Goal: Task Accomplishment & Management: Use online tool/utility

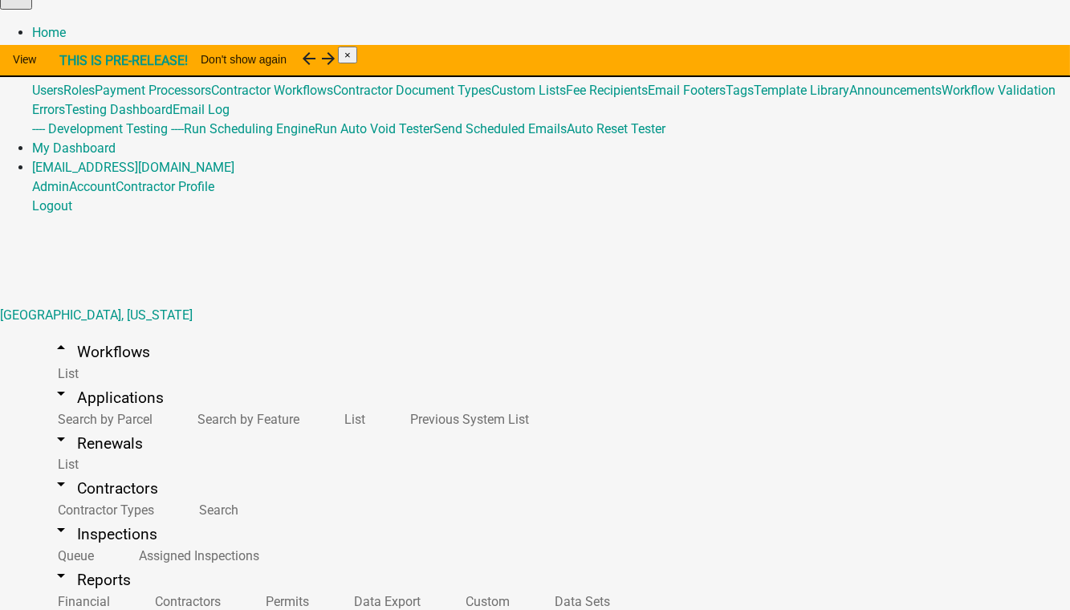
scroll to position [291, 0]
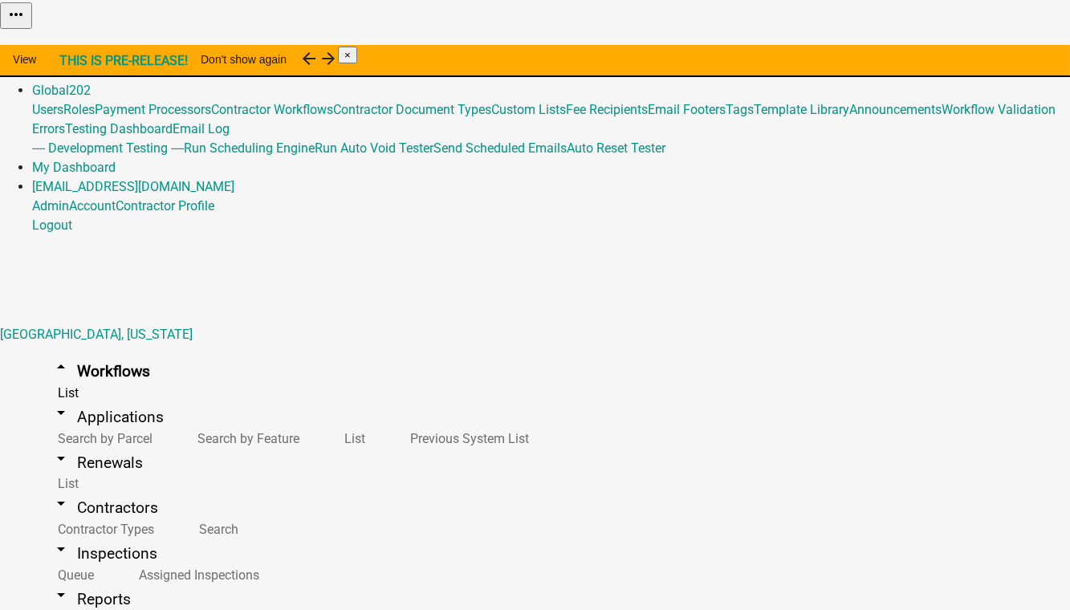
click at [889, 49] on button "Copy" at bounding box center [870, 40] width 38 height 17
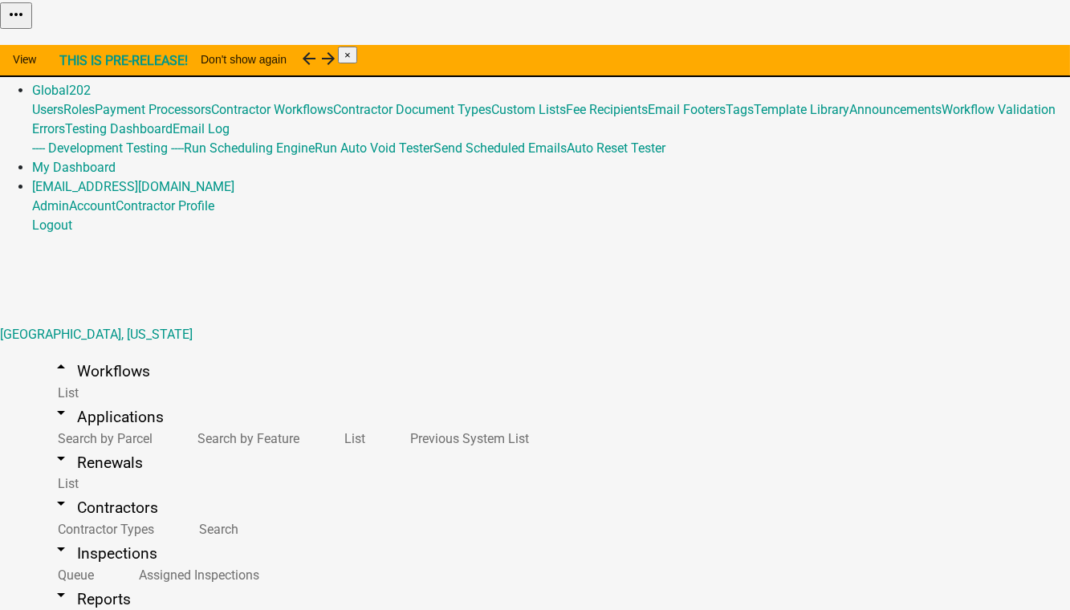
select select "0: null"
drag, startPoint x: 296, startPoint y: 377, endPoint x: 236, endPoint y: 381, distance: 60.4
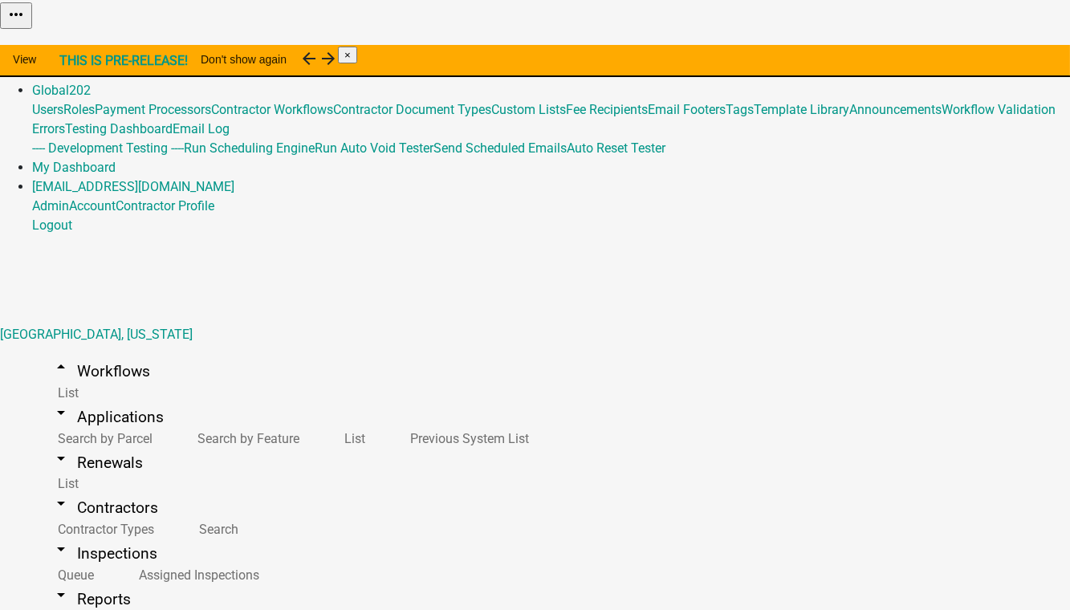
type input "Blasting Permit (Copy-PutnamCoGA)"
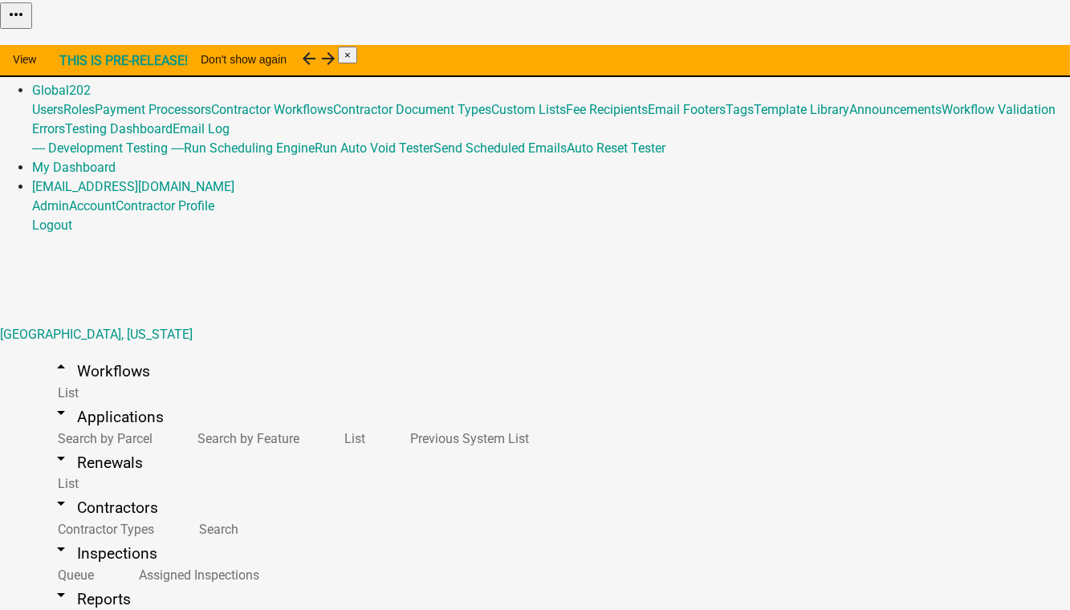
select select "4: 9527ac6f-18c2-491c-a802-3479827b1aca"
select select "1: 5b5348d1-155d-4f33-9d39-d95d5769bf3a"
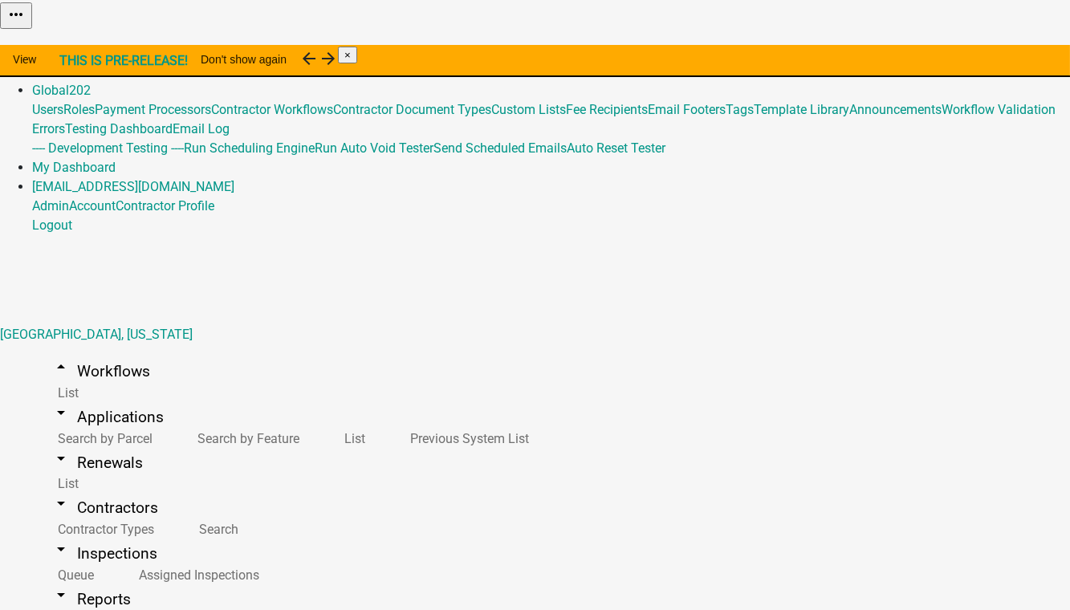
select select "2: f3be1818-6fa2-40a3-8608-3429375f7ea8"
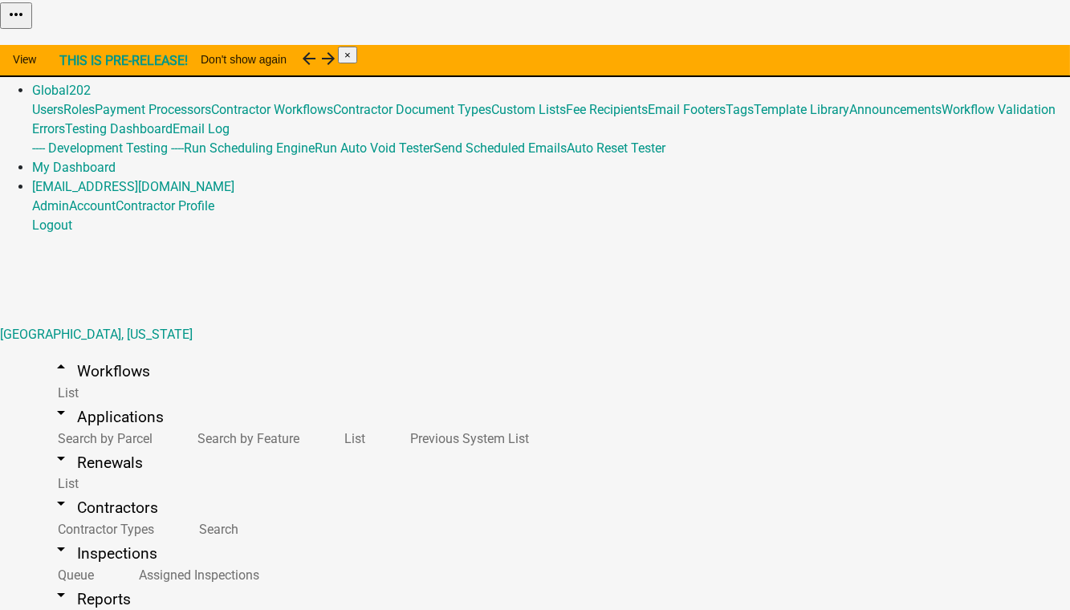
scroll to position [429, 0]
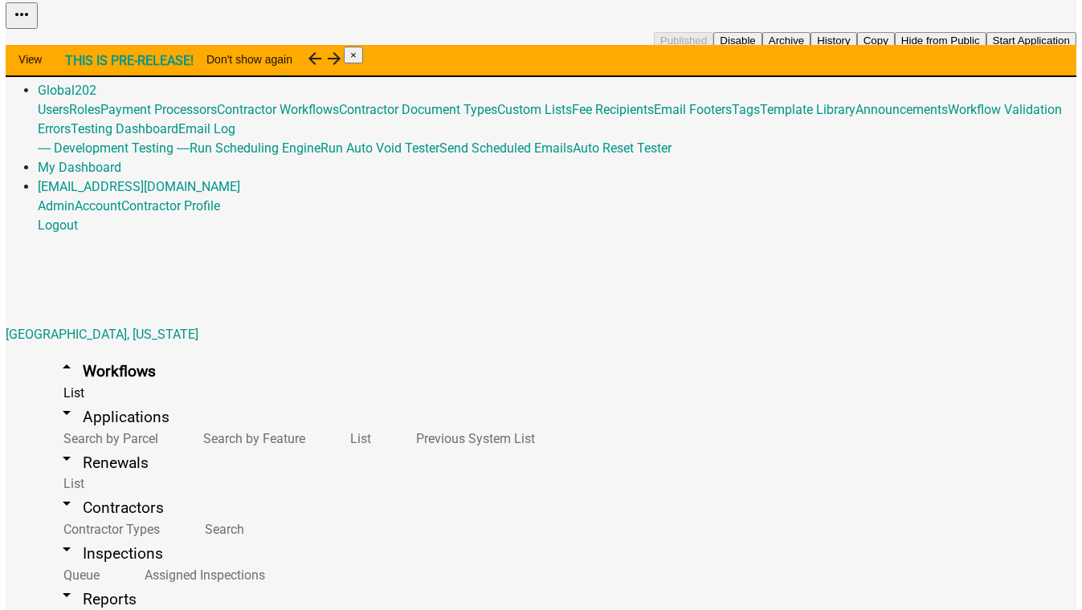
scroll to position [438, 0]
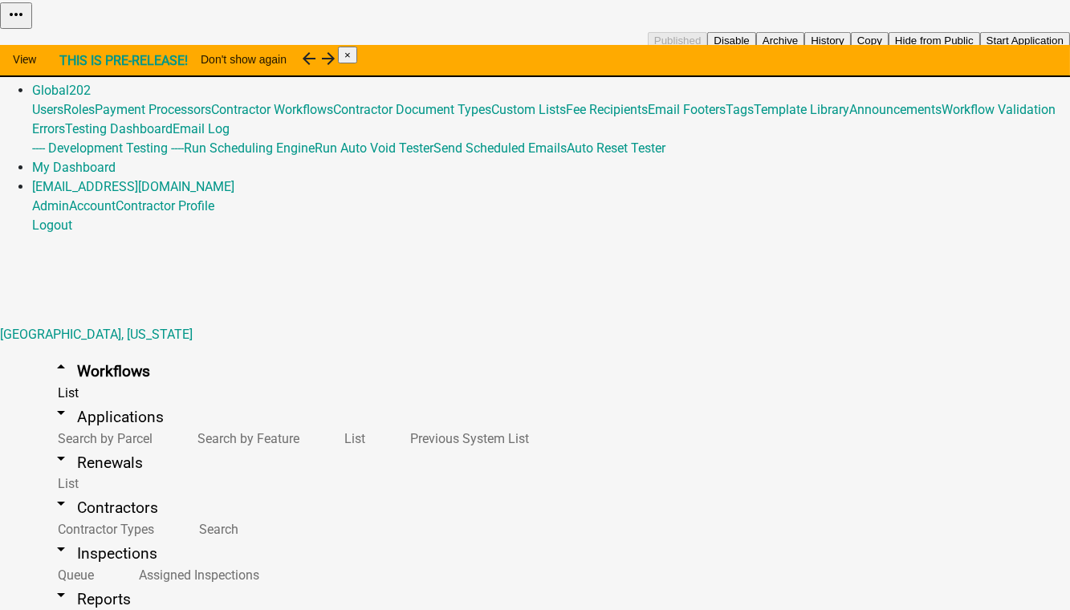
click at [889, 49] on button "Copy" at bounding box center [870, 40] width 38 height 17
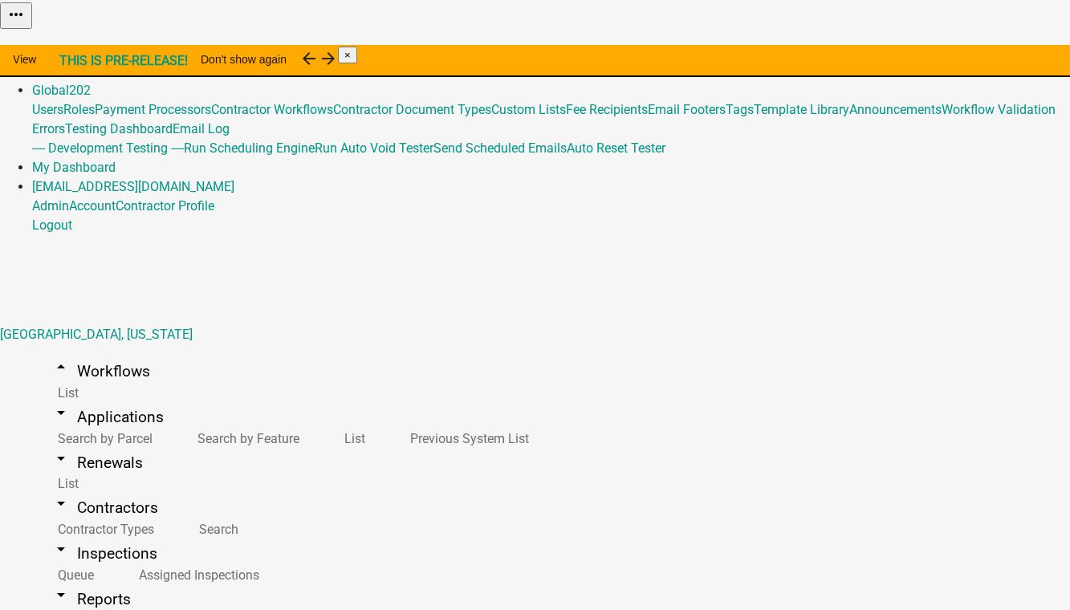
select select "0: null"
drag, startPoint x: 301, startPoint y: 383, endPoint x: 236, endPoint y: 389, distance: 65.4
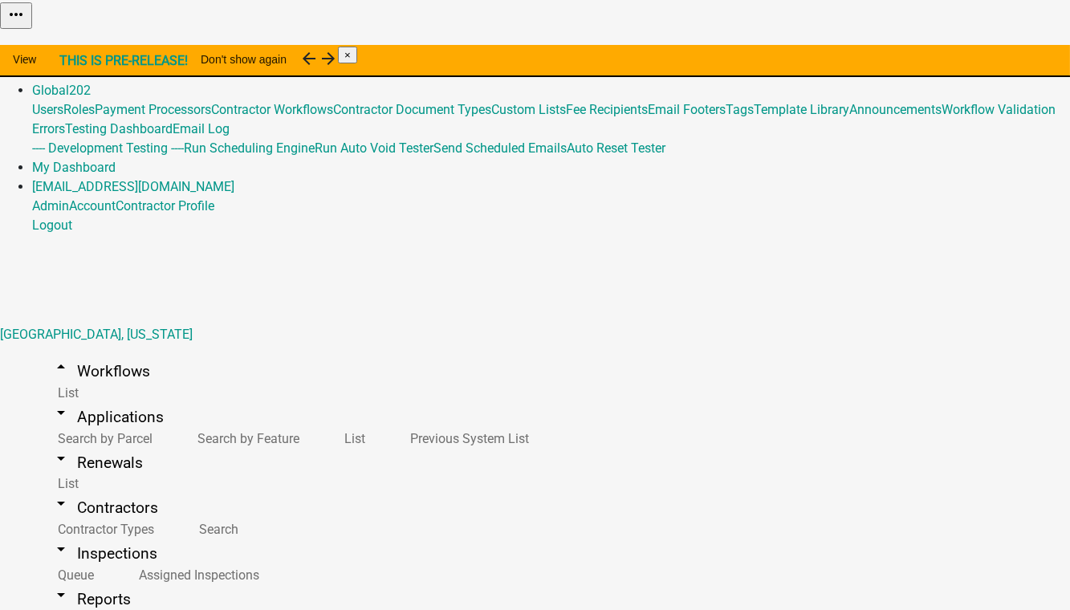
type input "Commercial Building Permit (Copy PutnamCoGA)"
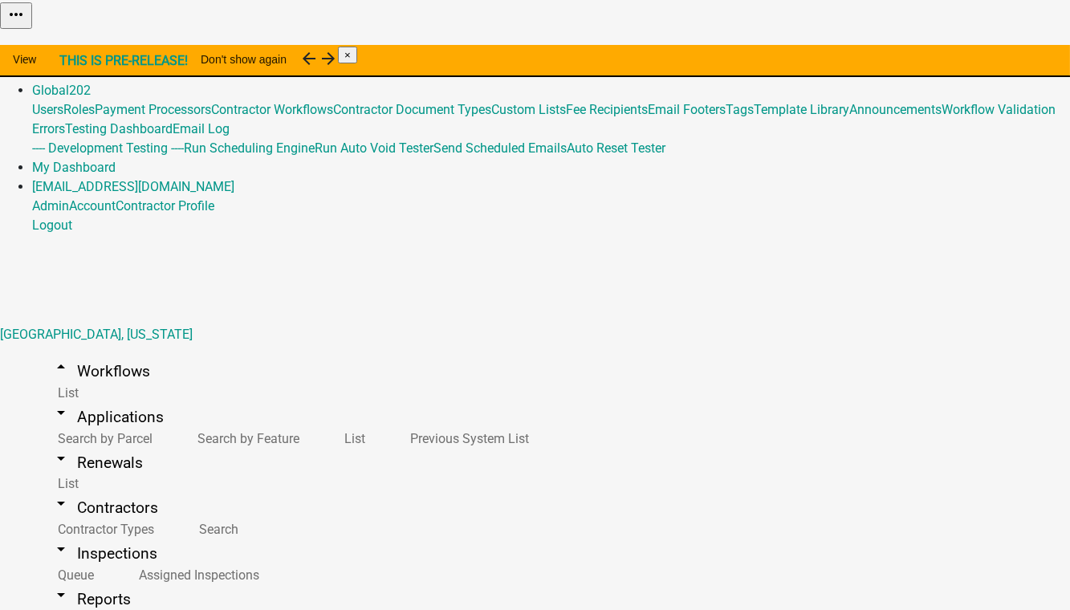
select select "4: 9527ac6f-18c2-491c-a802-3479827b1aca"
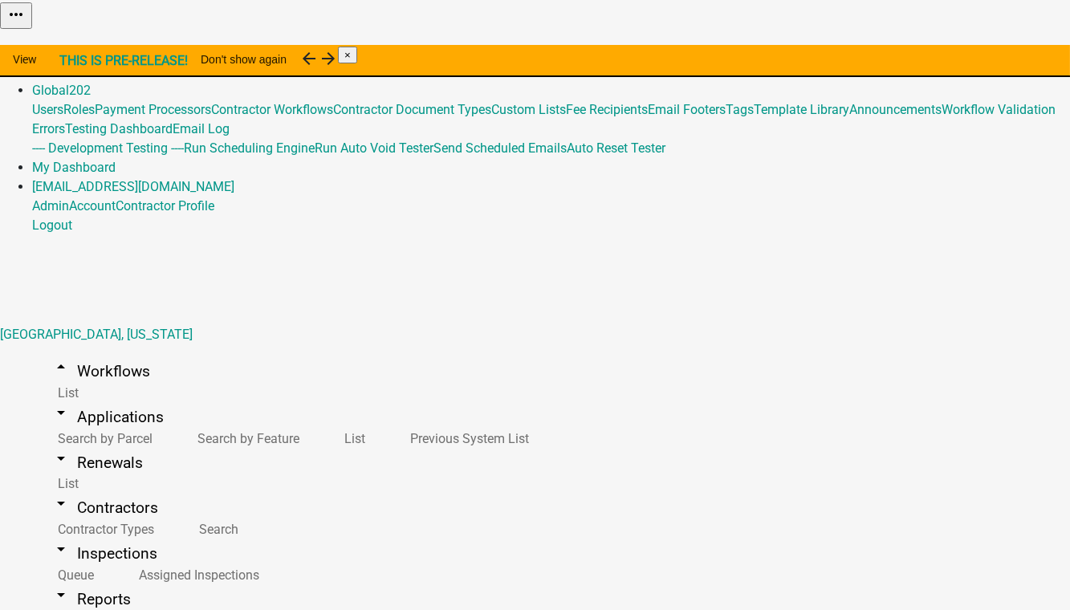
select select "2: f3be1818-6fa2-40a3-8608-3429375f7ea8"
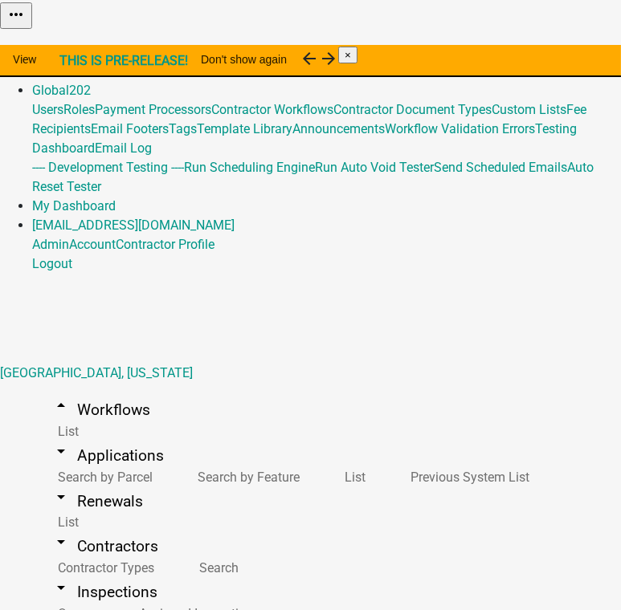
scroll to position [365, 0]
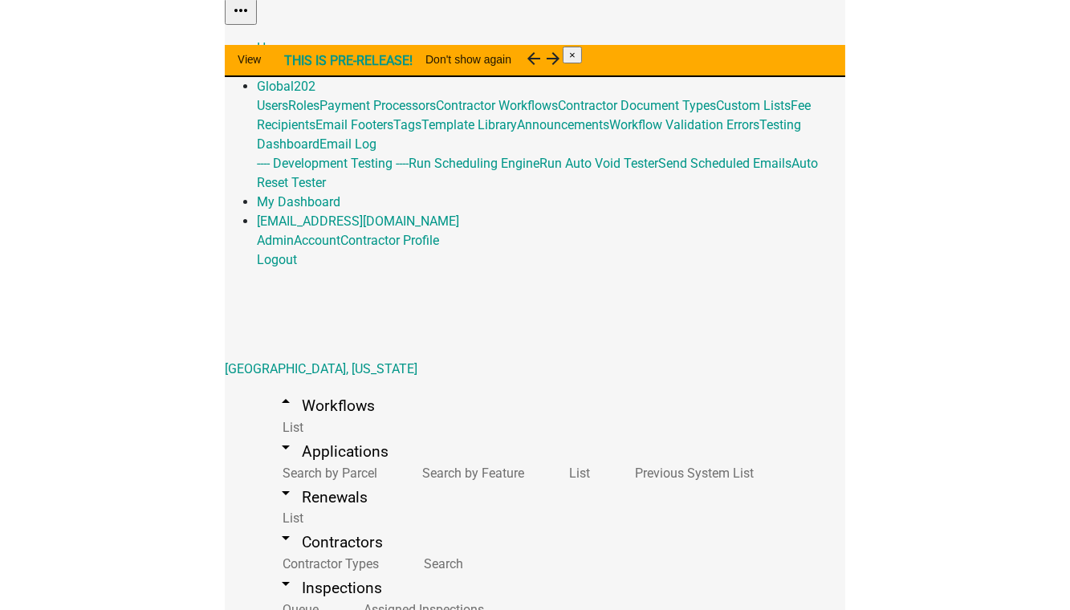
scroll to position [0, 0]
